Goal: Task Accomplishment & Management: Manage account settings

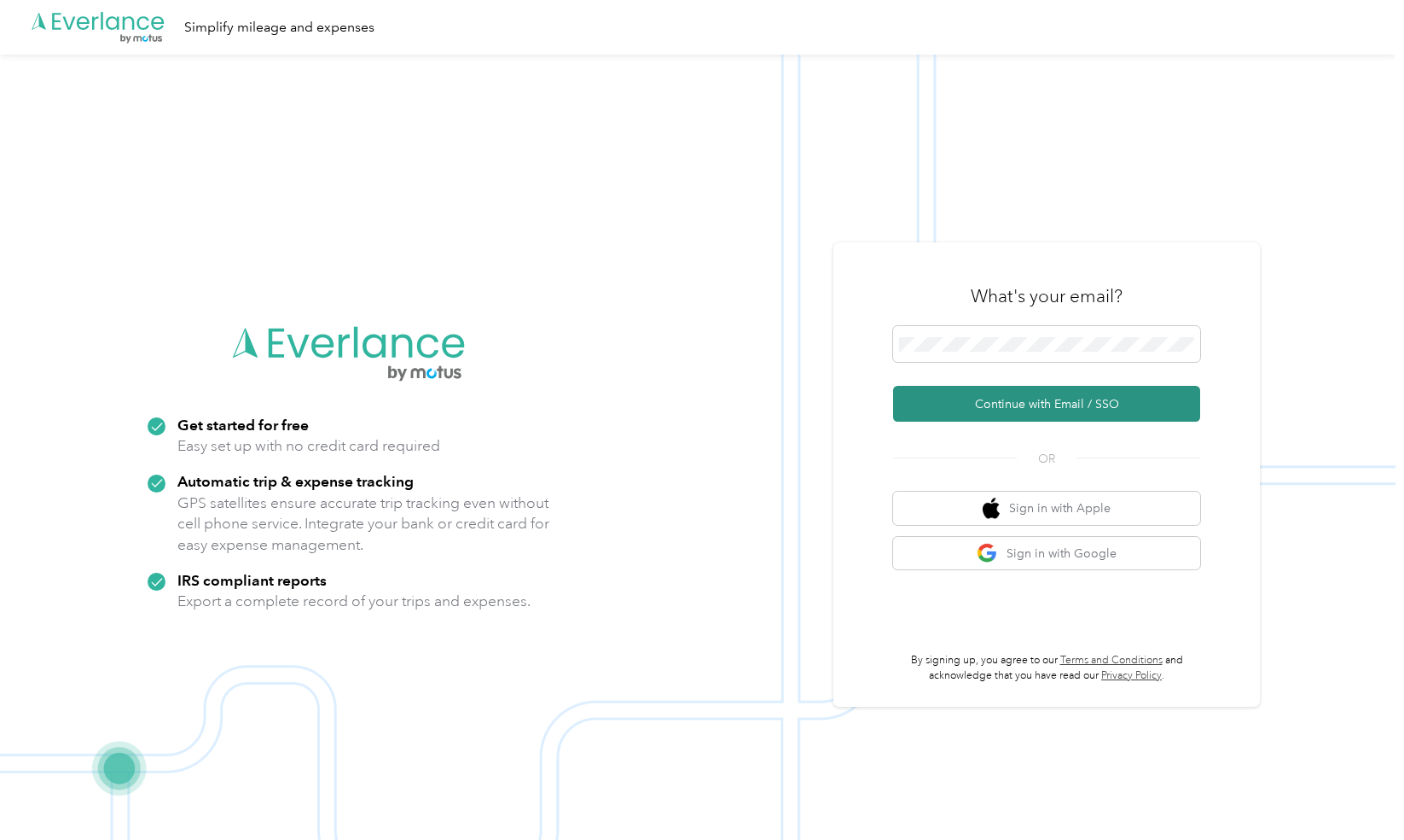
click at [970, 401] on button "Continue with Email / SSO" at bounding box center [1046, 403] width 308 height 36
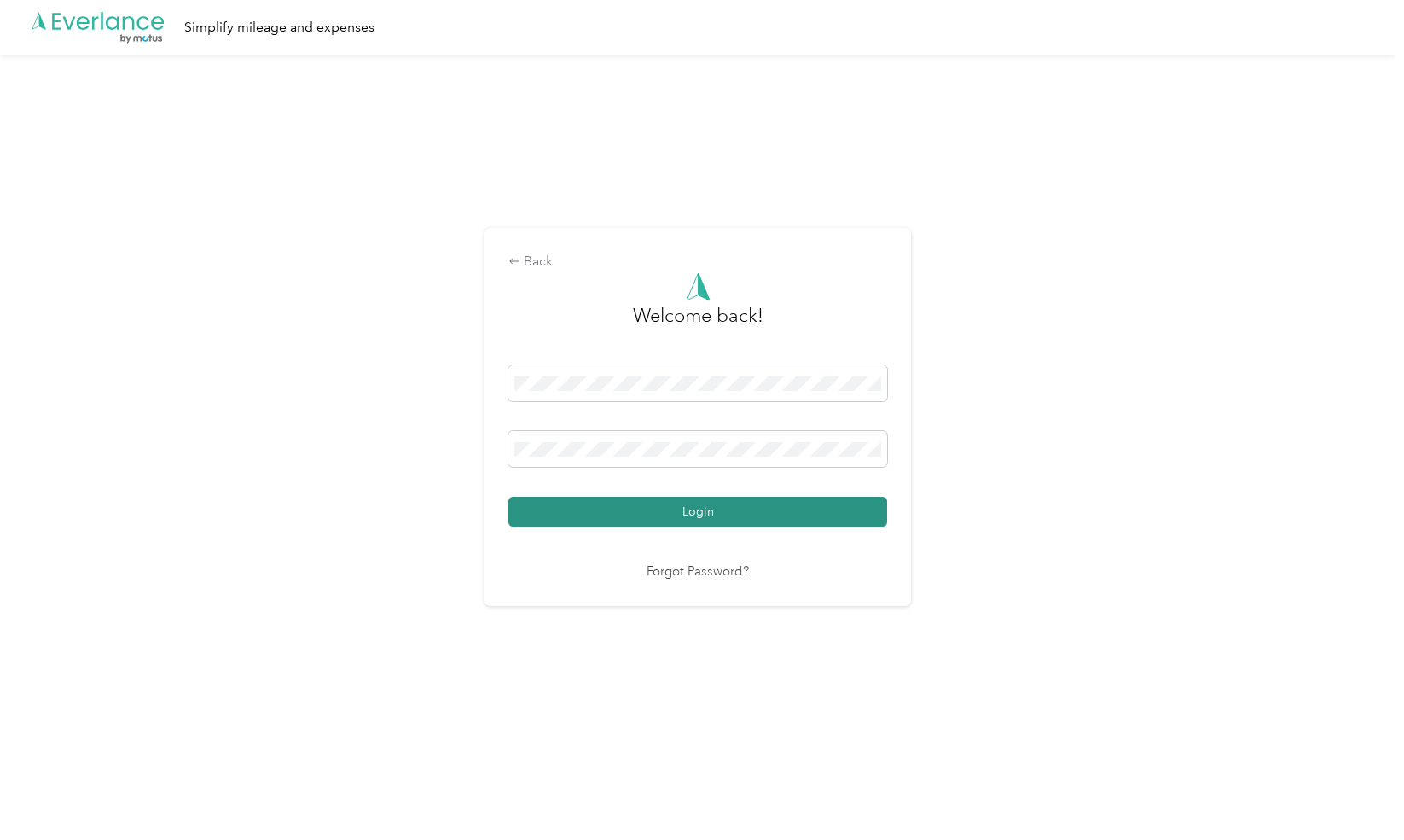
click at [702, 502] on button "Login" at bounding box center [698, 511] width 379 height 30
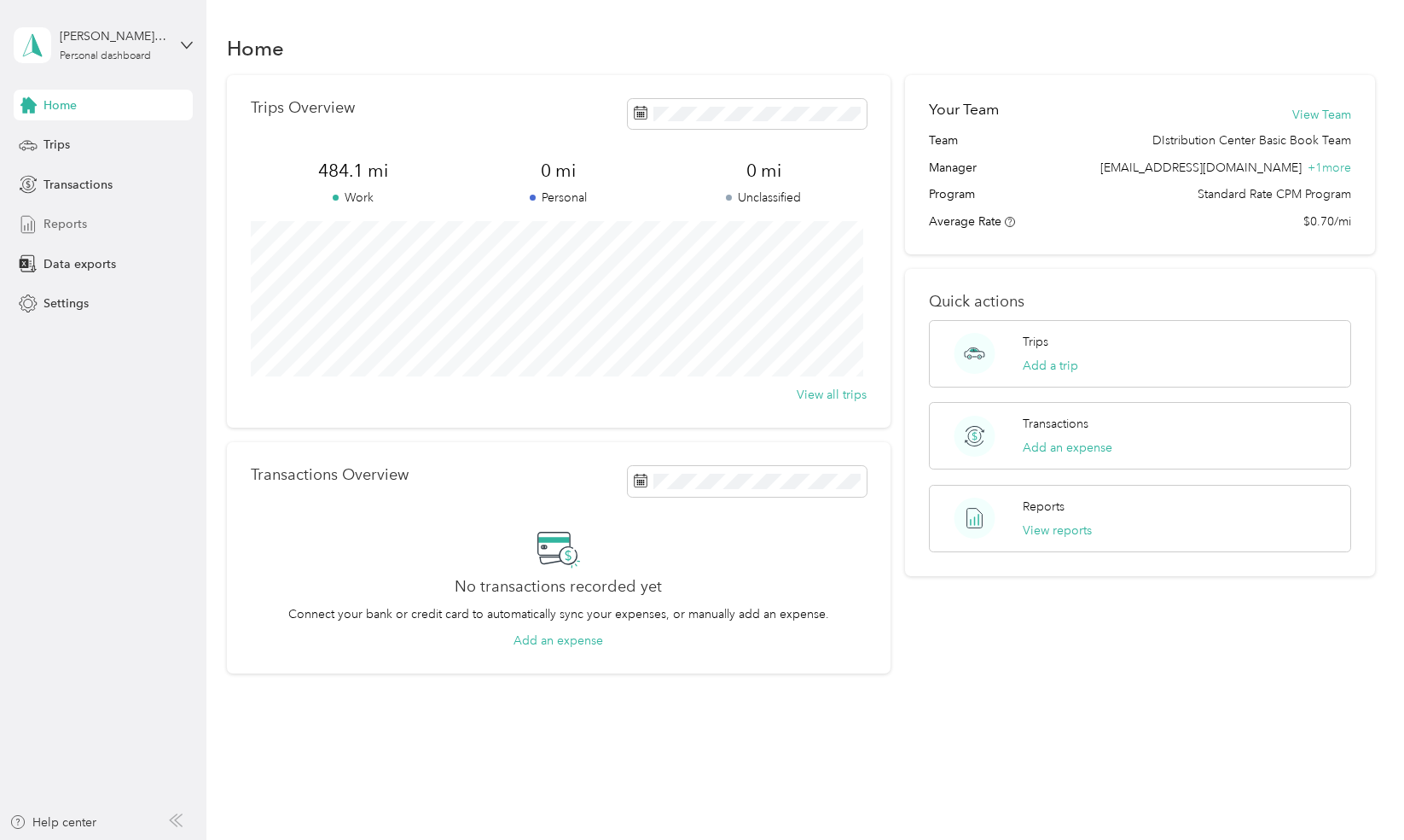
click at [77, 218] on span "Reports" at bounding box center [65, 223] width 44 height 18
